Goal: Task Accomplishment & Management: Manage account settings

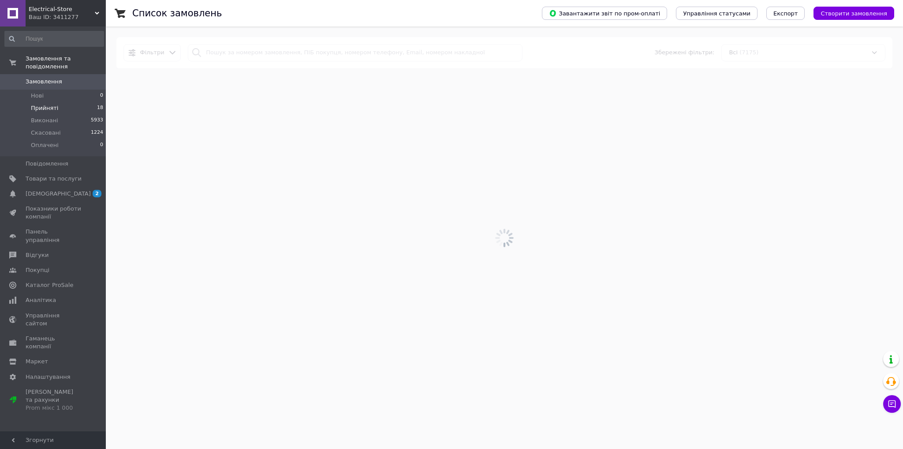
click at [46, 104] on span "Прийняті" at bounding box center [44, 108] width 27 height 8
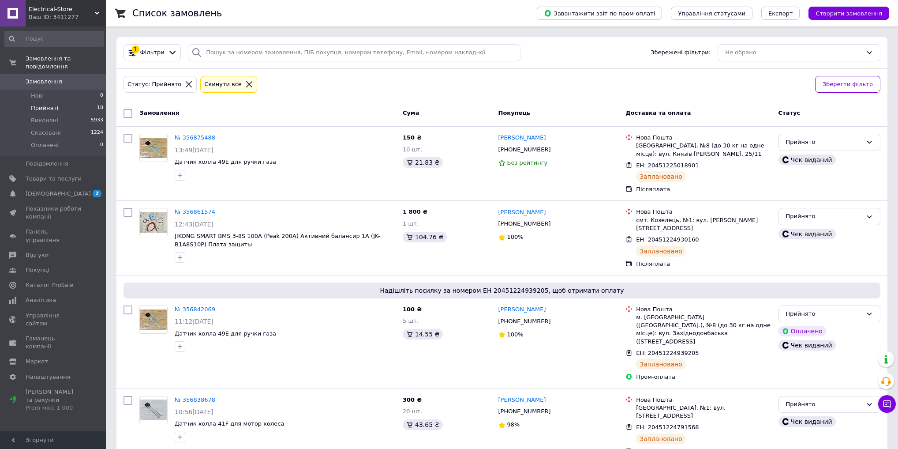
click at [57, 102] on li "Прийняті 18" at bounding box center [54, 108] width 109 height 12
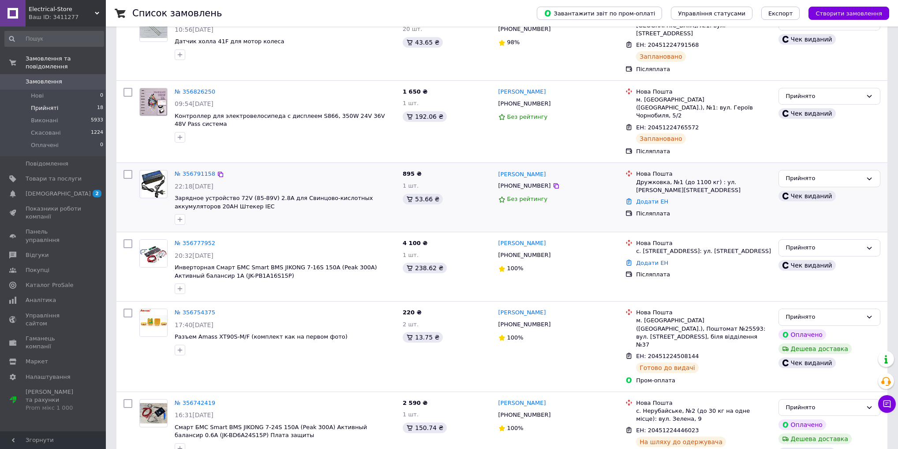
scroll to position [388, 0]
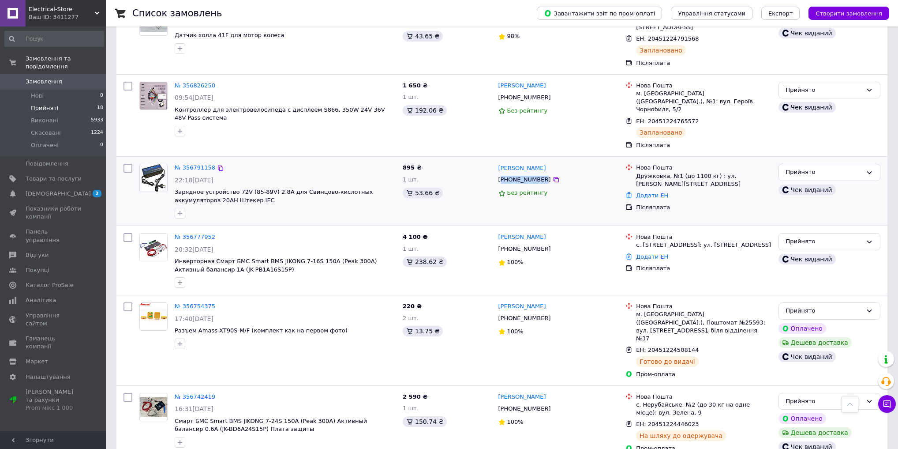
drag, startPoint x: 502, startPoint y: 152, endPoint x: 538, endPoint y: 146, distance: 36.2
click at [538, 174] on div "[PHONE_NUMBER]" at bounding box center [525, 179] width 56 height 11
copy div "380507713669"
click at [647, 192] on link "Додати ЕН" at bounding box center [652, 195] width 32 height 7
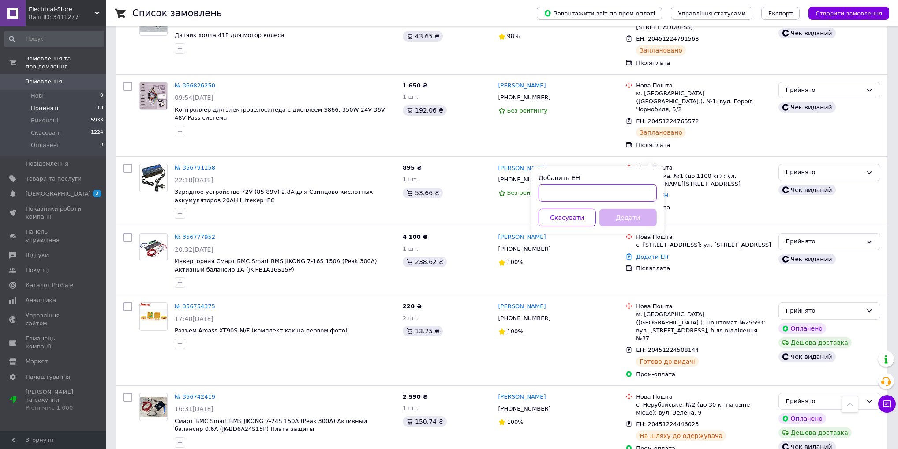
click at [570, 197] on input "Добавить ЕН" at bounding box center [598, 193] width 118 height 18
paste input "20451224751599"
type input "20451224751599"
click at [631, 218] on button "Додати" at bounding box center [627, 218] width 57 height 18
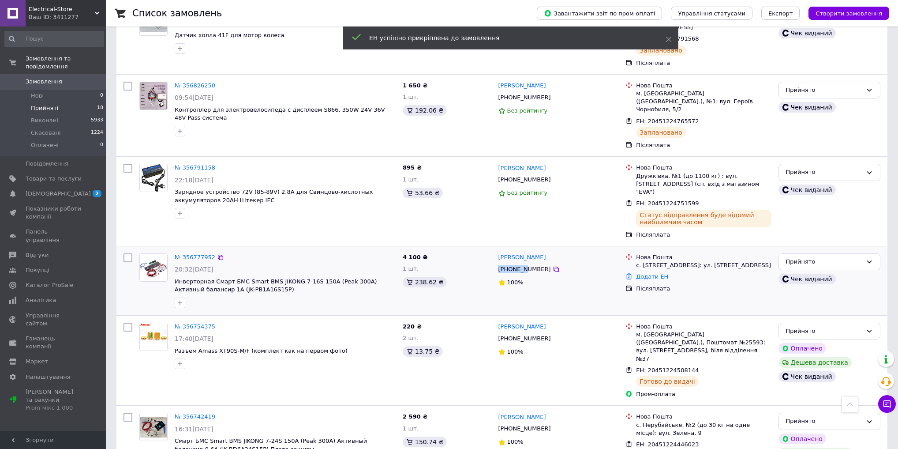
drag, startPoint x: 500, startPoint y: 232, endPoint x: 522, endPoint y: 231, distance: 22.5
click at [523, 263] on div "[PHONE_NUMBER]" at bounding box center [525, 268] width 56 height 11
click at [514, 263] on div "[PHONE_NUMBER]" at bounding box center [525, 268] width 56 height 11
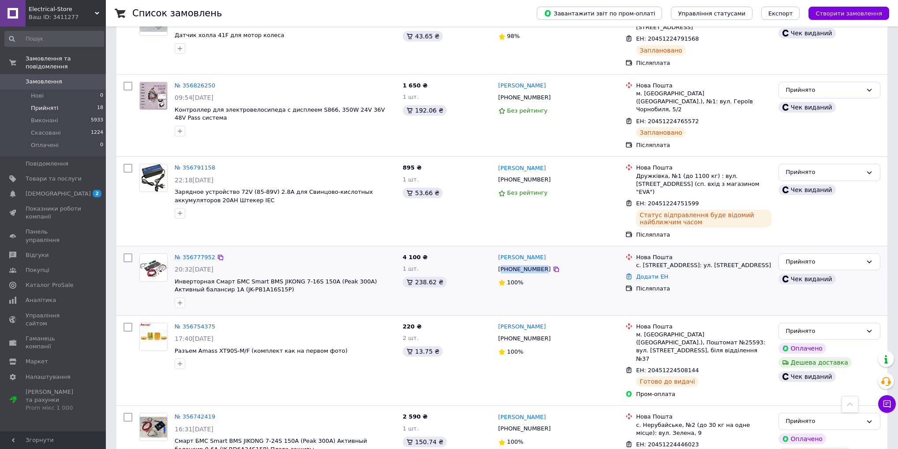
drag, startPoint x: 501, startPoint y: 232, endPoint x: 539, endPoint y: 229, distance: 37.6
click at [539, 263] on div "[PHONE_NUMBER]" at bounding box center [525, 268] width 56 height 11
copy div "380675955520"
click at [640, 273] on link "Додати ЕН" at bounding box center [652, 276] width 32 height 7
click at [563, 274] on input "Добавить ЕН" at bounding box center [598, 282] width 118 height 18
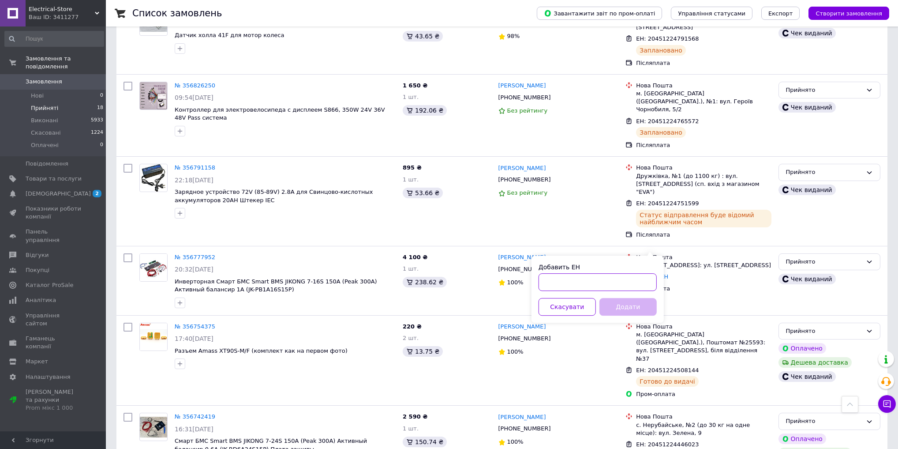
paste input "20451224672064"
type input "20451224672064"
click at [647, 307] on button "Додати" at bounding box center [627, 307] width 57 height 18
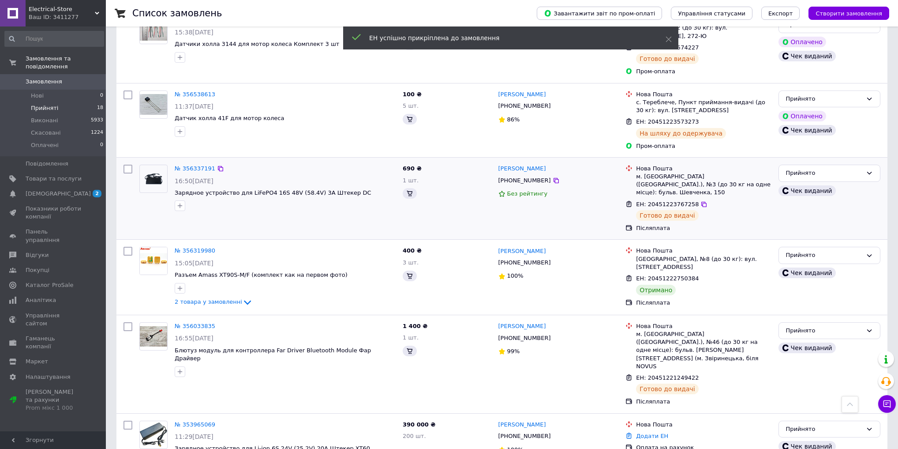
scroll to position [1036, 0]
click at [802, 251] on div "Прийнято" at bounding box center [824, 255] width 76 height 9
click at [802, 266] on li "Виконано" at bounding box center [829, 274] width 101 height 16
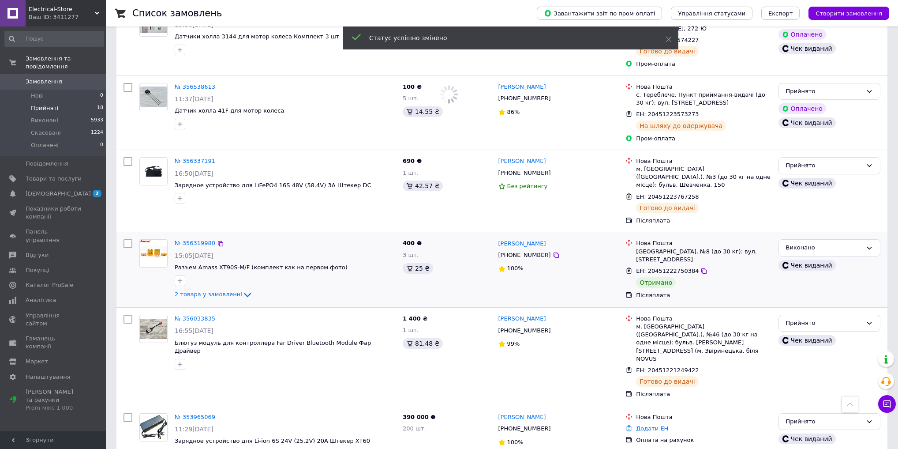
scroll to position [1043, 0]
